Goal: Information Seeking & Learning: Understand process/instructions

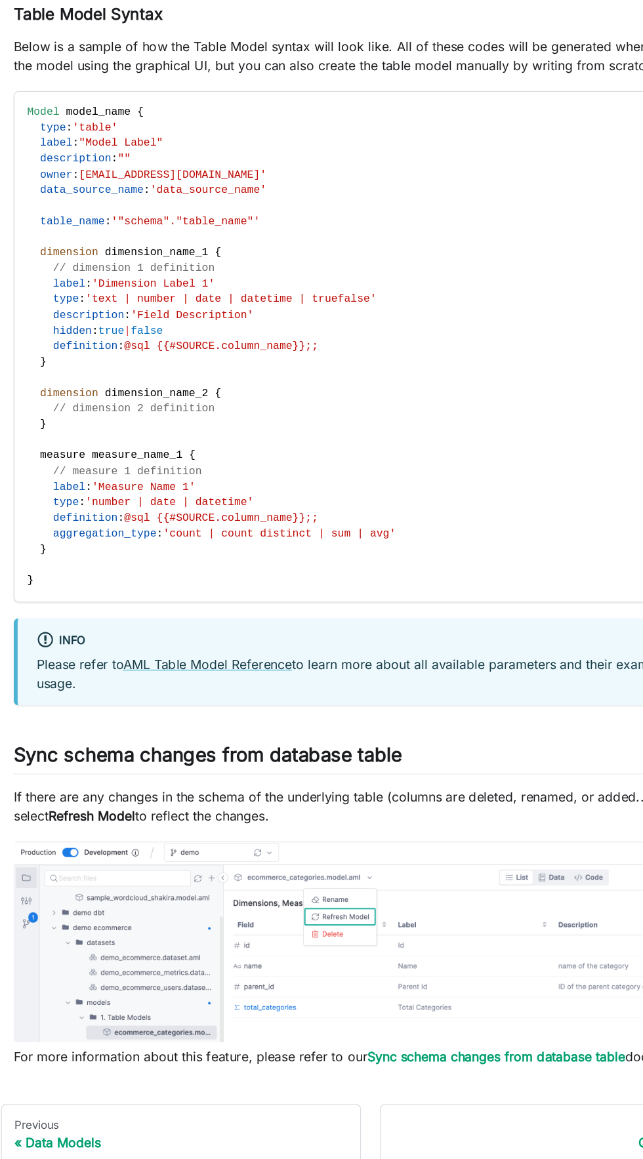
scroll to position [1482, 0]
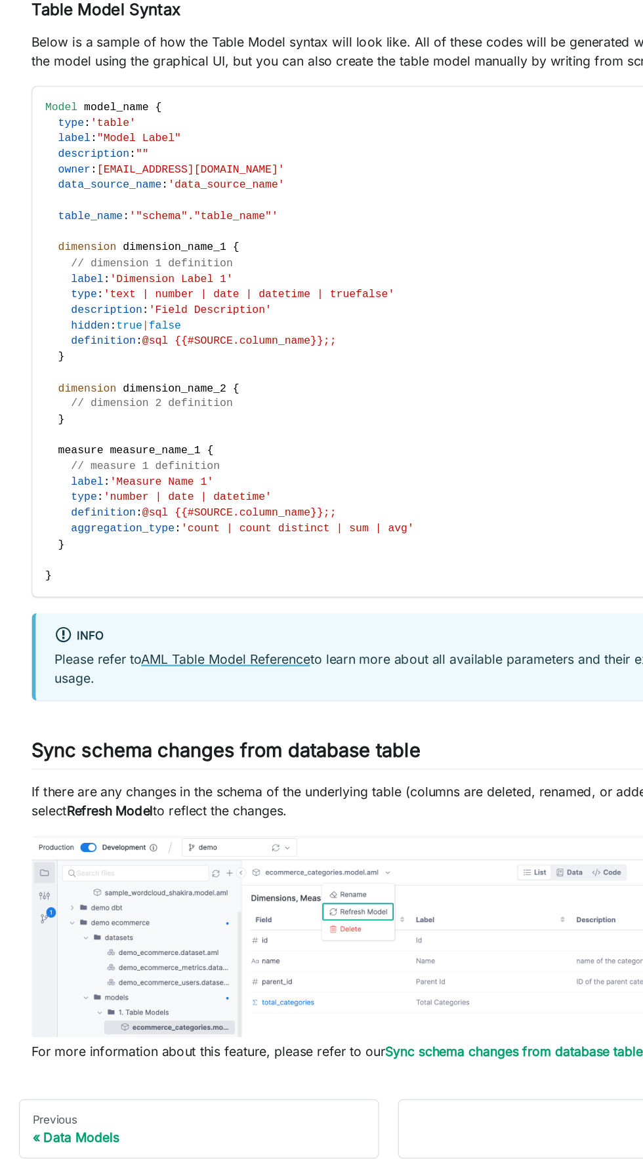
click at [198, 642] on link "AML Table Model Reference" at bounding box center [187, 637] width 140 height 13
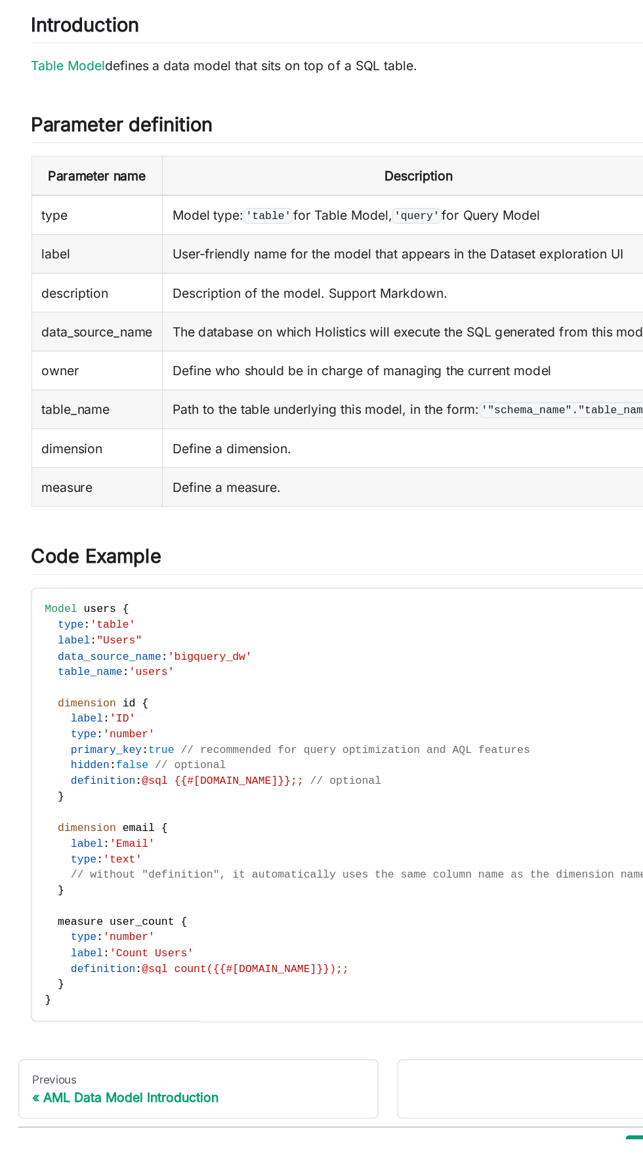
scroll to position [45, 0]
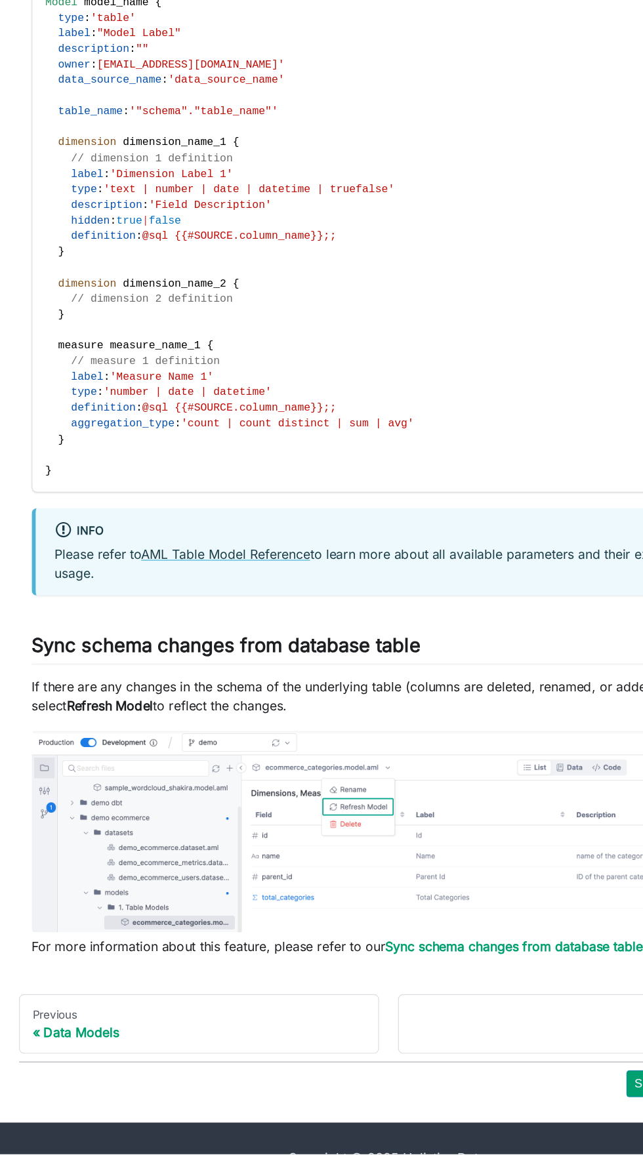
scroll to position [1481, 0]
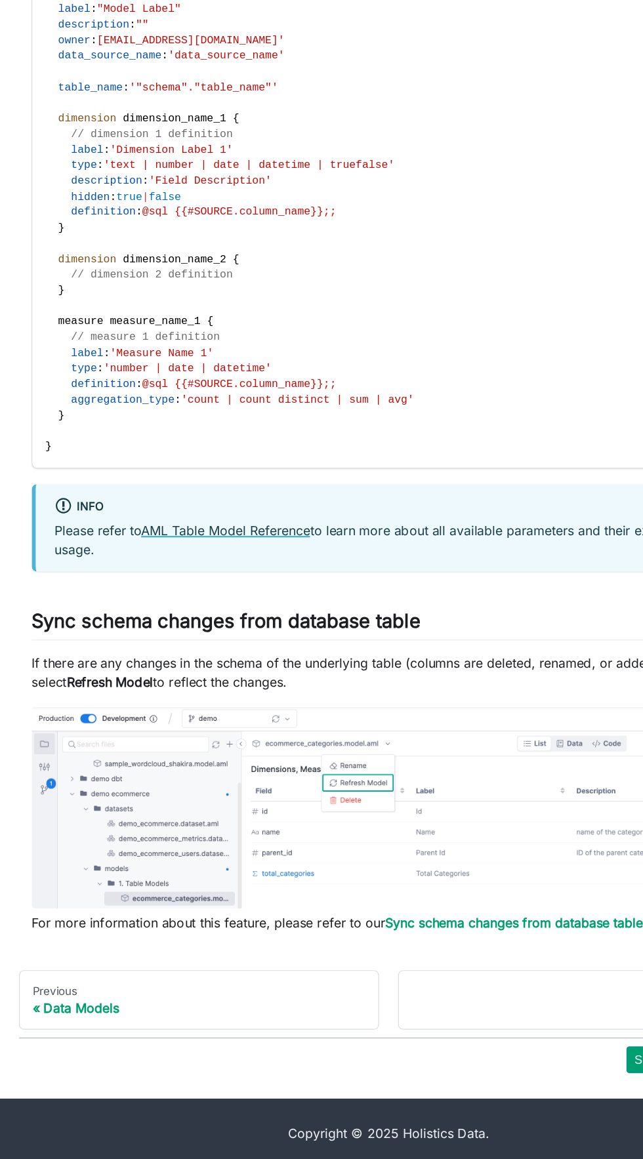
click at [217, 644] on link "AML Table Model Reference" at bounding box center [187, 638] width 140 height 13
